Goal: Information Seeking & Learning: Learn about a topic

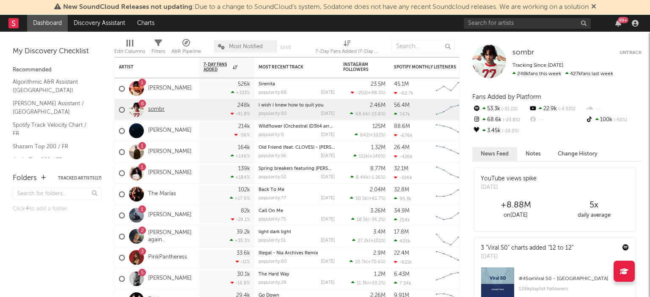
click at [158, 110] on link "sombr" at bounding box center [156, 109] width 16 height 7
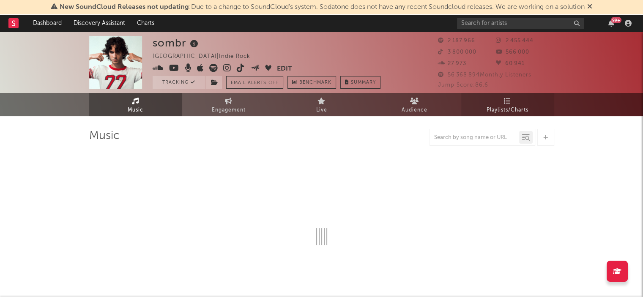
click at [523, 101] on link "Playlists/Charts" at bounding box center [507, 104] width 93 height 23
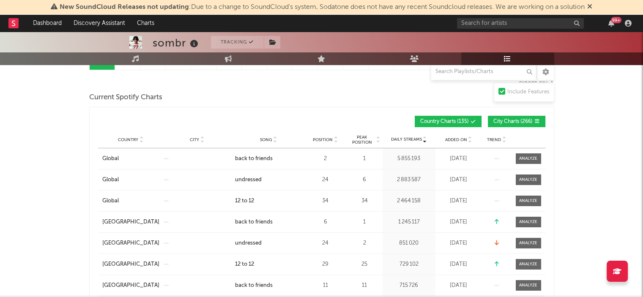
scroll to position [103, 0]
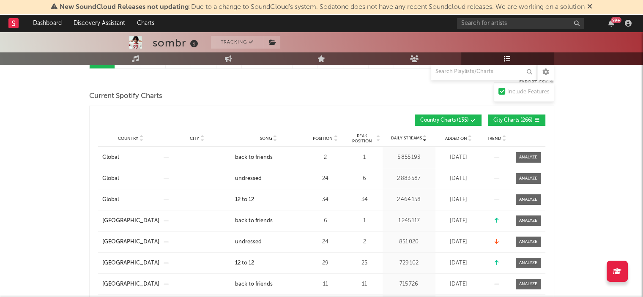
click at [263, 139] on span "Song" at bounding box center [266, 138] width 12 height 5
click at [526, 154] on div at bounding box center [528, 157] width 18 height 6
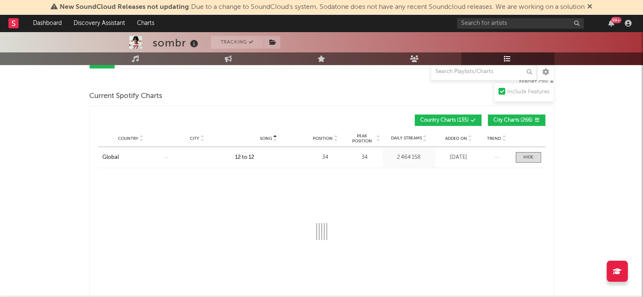
select select "1w"
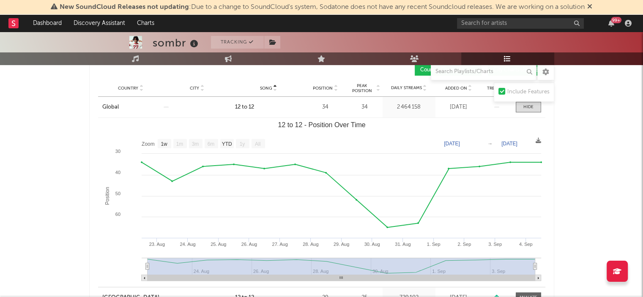
scroll to position [152, 0]
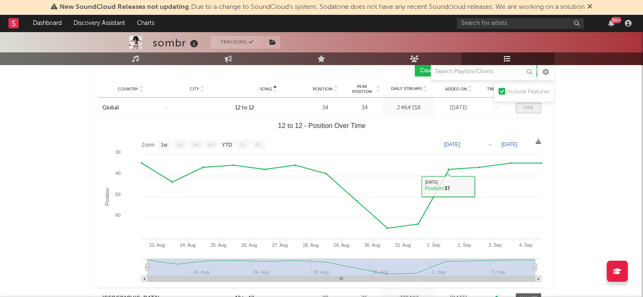
click at [535, 107] on span at bounding box center [528, 108] width 25 height 11
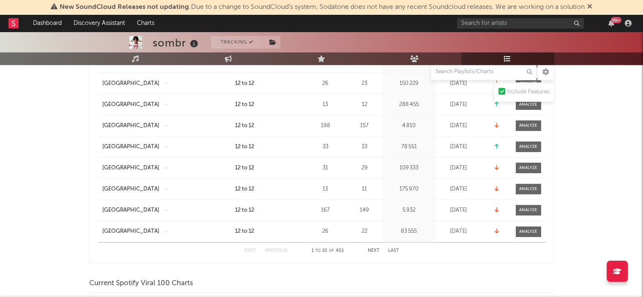
scroll to position [218, 0]
click at [374, 250] on button "Next" at bounding box center [374, 252] width 12 height 5
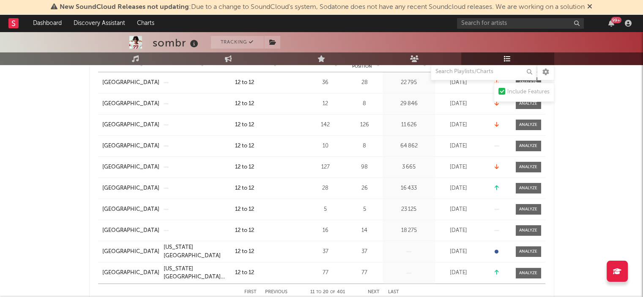
scroll to position [74, 0]
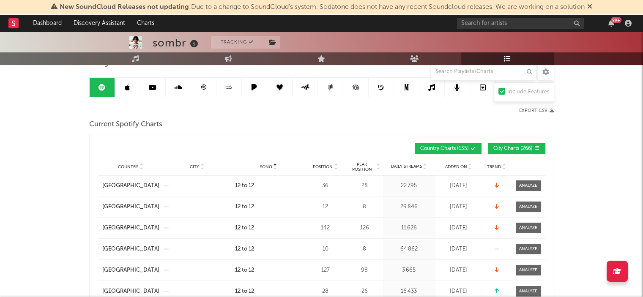
click at [500, 148] on span "City Charts ( 266 )" at bounding box center [513, 148] width 39 height 5
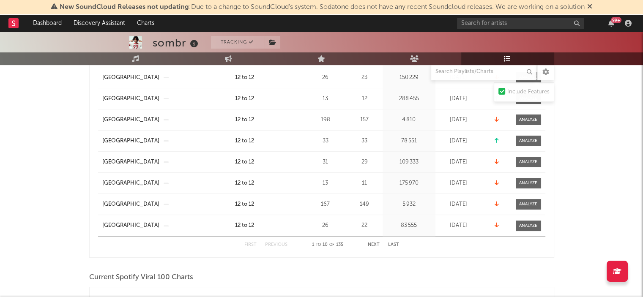
scroll to position [224, 0]
click at [375, 244] on button "Next" at bounding box center [374, 246] width 12 height 5
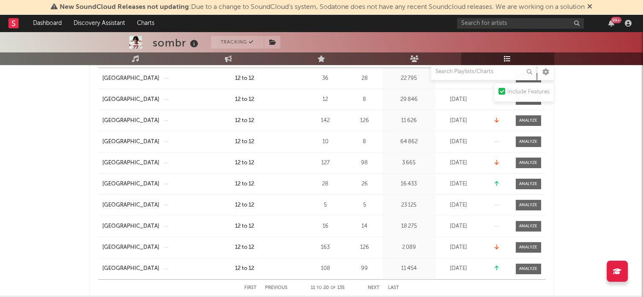
scroll to position [200, 0]
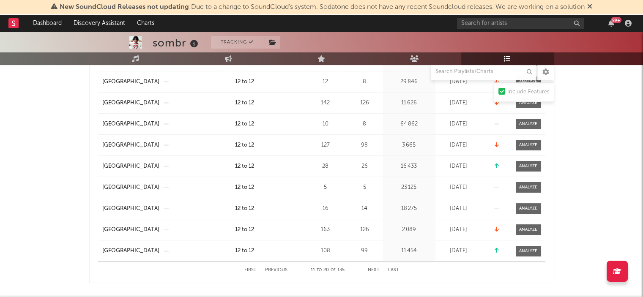
click at [374, 268] on button "Next" at bounding box center [374, 270] width 12 height 5
click at [373, 268] on button "Next" at bounding box center [374, 270] width 12 height 5
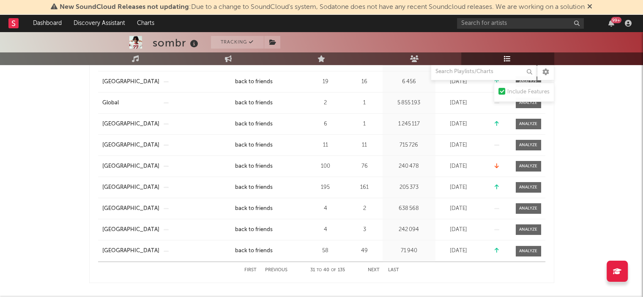
click at [278, 269] on button "Previous" at bounding box center [276, 270] width 22 height 5
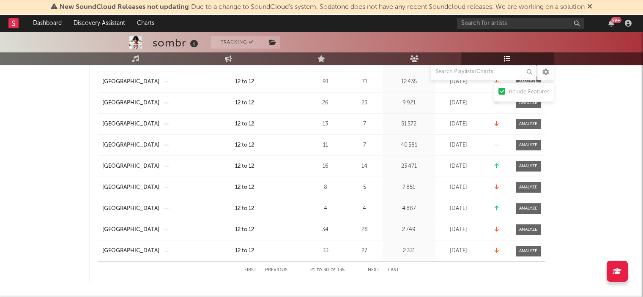
click at [373, 269] on button "Next" at bounding box center [374, 270] width 12 height 5
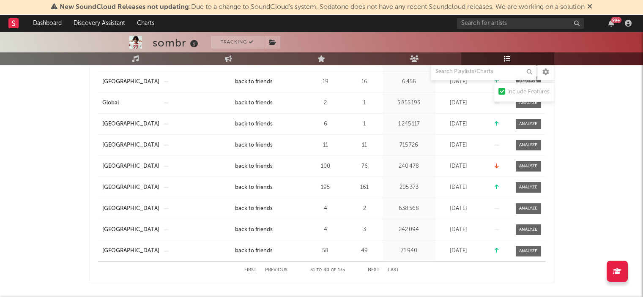
click at [282, 270] on button "Previous" at bounding box center [276, 270] width 22 height 5
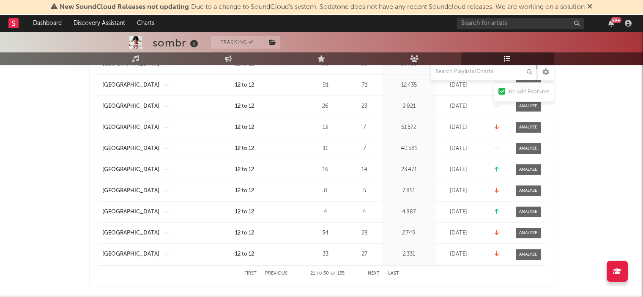
scroll to position [196, 0]
click at [380, 274] on div "First Previous 21 to 30 of 135 Next Last" at bounding box center [321, 274] width 155 height 16
click at [376, 272] on button "Next" at bounding box center [374, 274] width 12 height 5
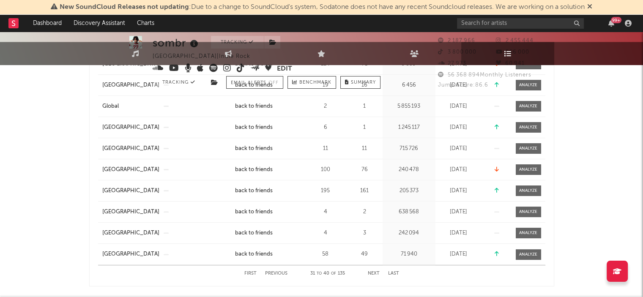
scroll to position [1, 0]
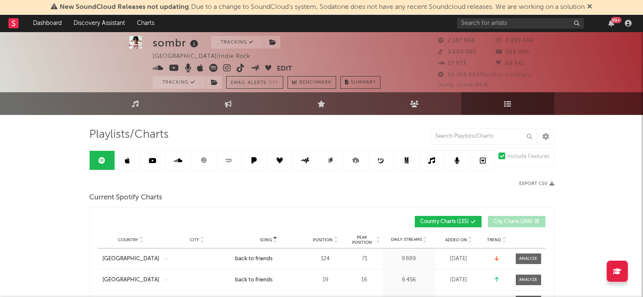
click at [198, 156] on link at bounding box center [203, 160] width 25 height 19
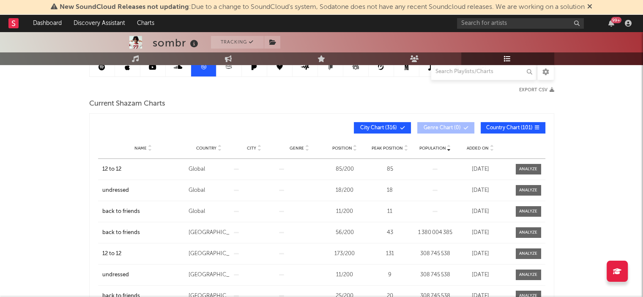
scroll to position [94, 0]
click at [533, 167] on div at bounding box center [528, 170] width 18 height 6
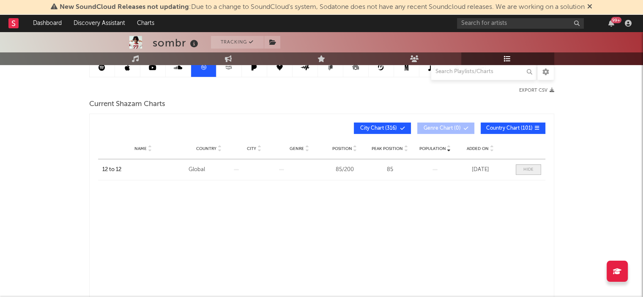
select select "All"
select select "1w"
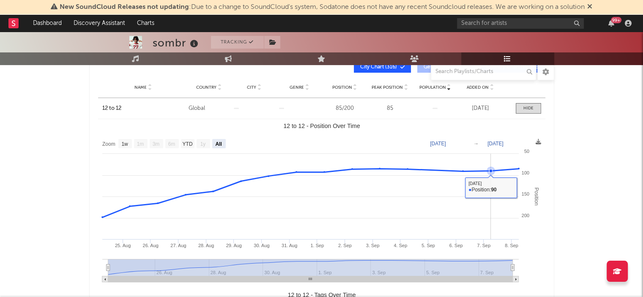
scroll to position [155, 0]
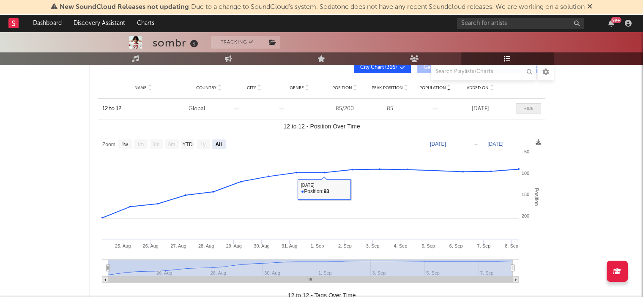
click at [531, 110] on div at bounding box center [529, 109] width 10 height 6
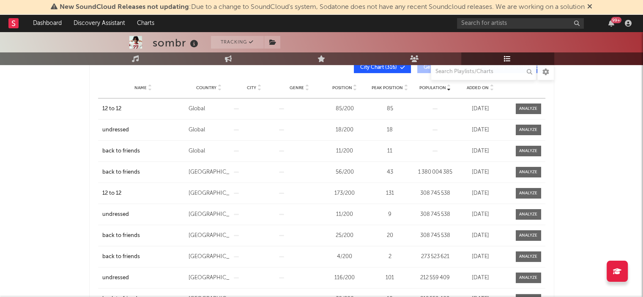
click at [142, 85] on span "Name" at bounding box center [140, 87] width 12 height 5
click at [593, 194] on div "sombr Tracking [GEOGRAPHIC_DATA] | Indie Rock Edit Tracking Email Alerts Off Be…" at bounding box center [321, 284] width 643 height 814
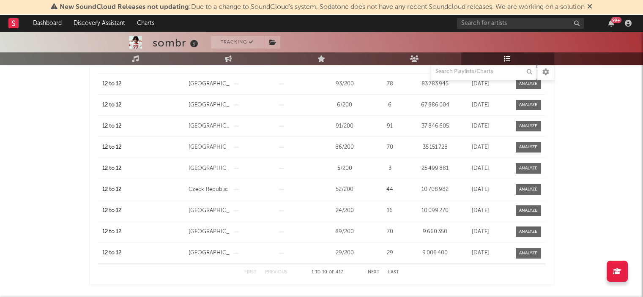
scroll to position [201, 0]
click at [373, 272] on button "Next" at bounding box center [374, 273] width 12 height 5
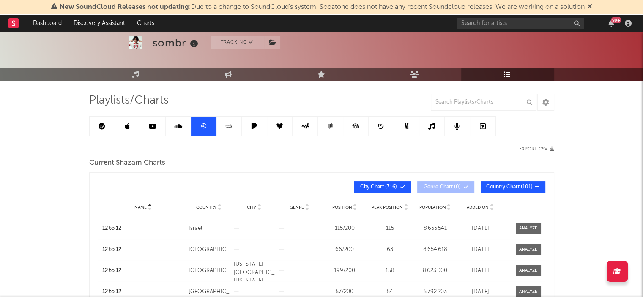
scroll to position [32, 0]
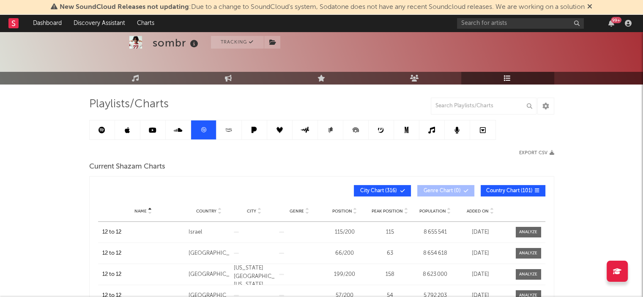
click at [376, 189] on span "City Chart ( 316 )" at bounding box center [378, 191] width 39 height 5
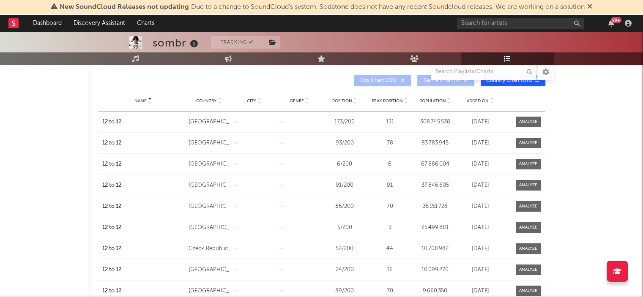
scroll to position [218, 0]
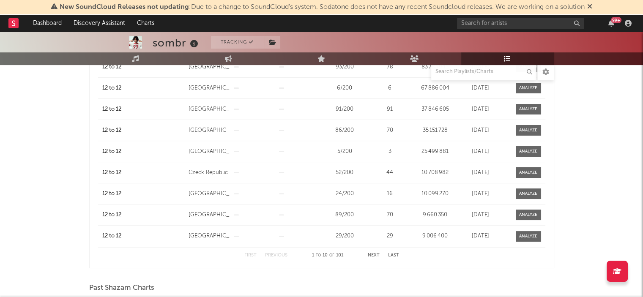
click at [373, 255] on button "Next" at bounding box center [374, 255] width 12 height 5
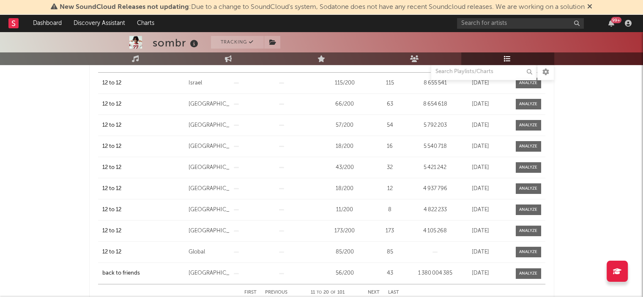
scroll to position [184, 0]
